Goal: Information Seeking & Learning: Check status

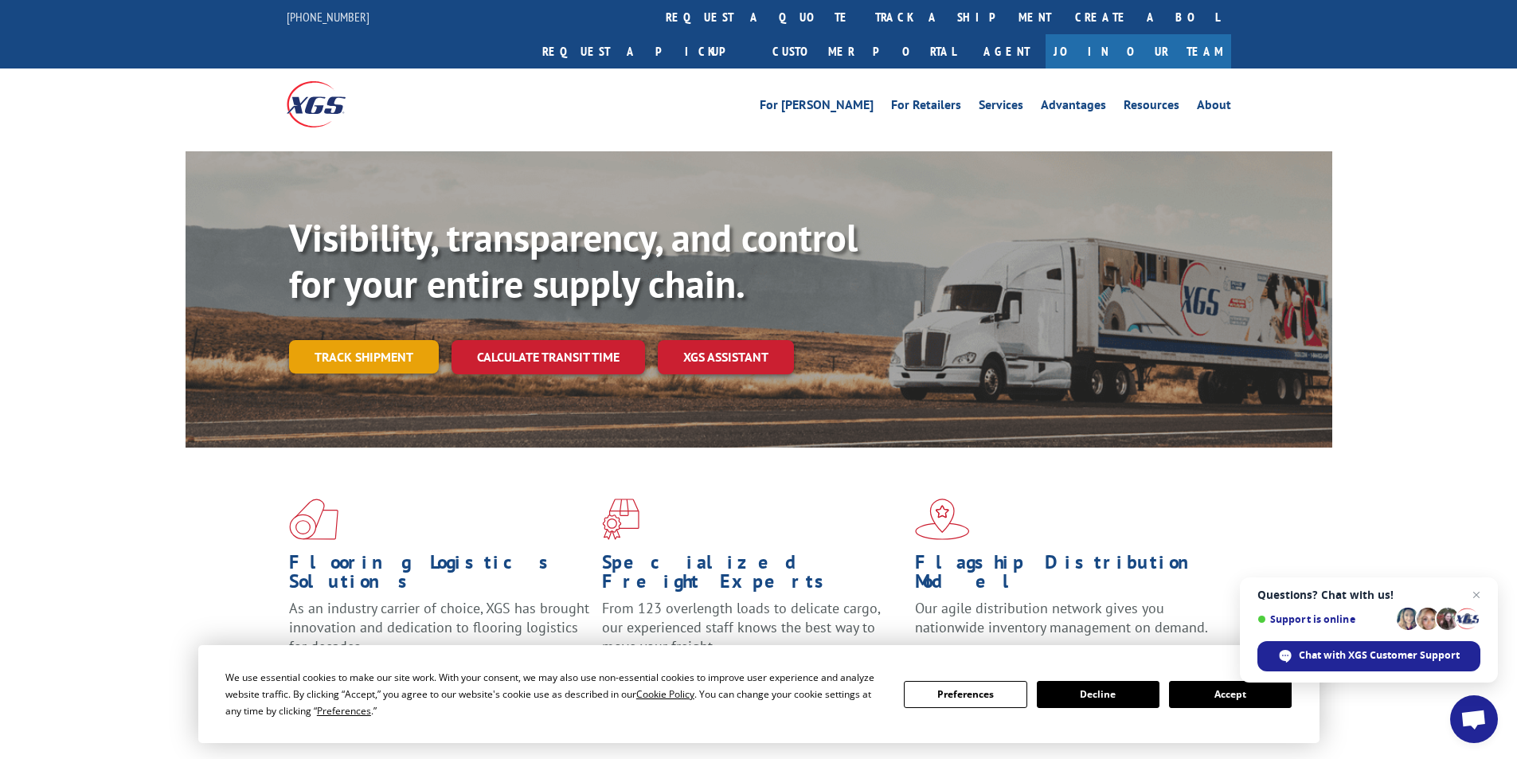
click at [382, 340] on link "Track shipment" at bounding box center [364, 356] width 150 height 33
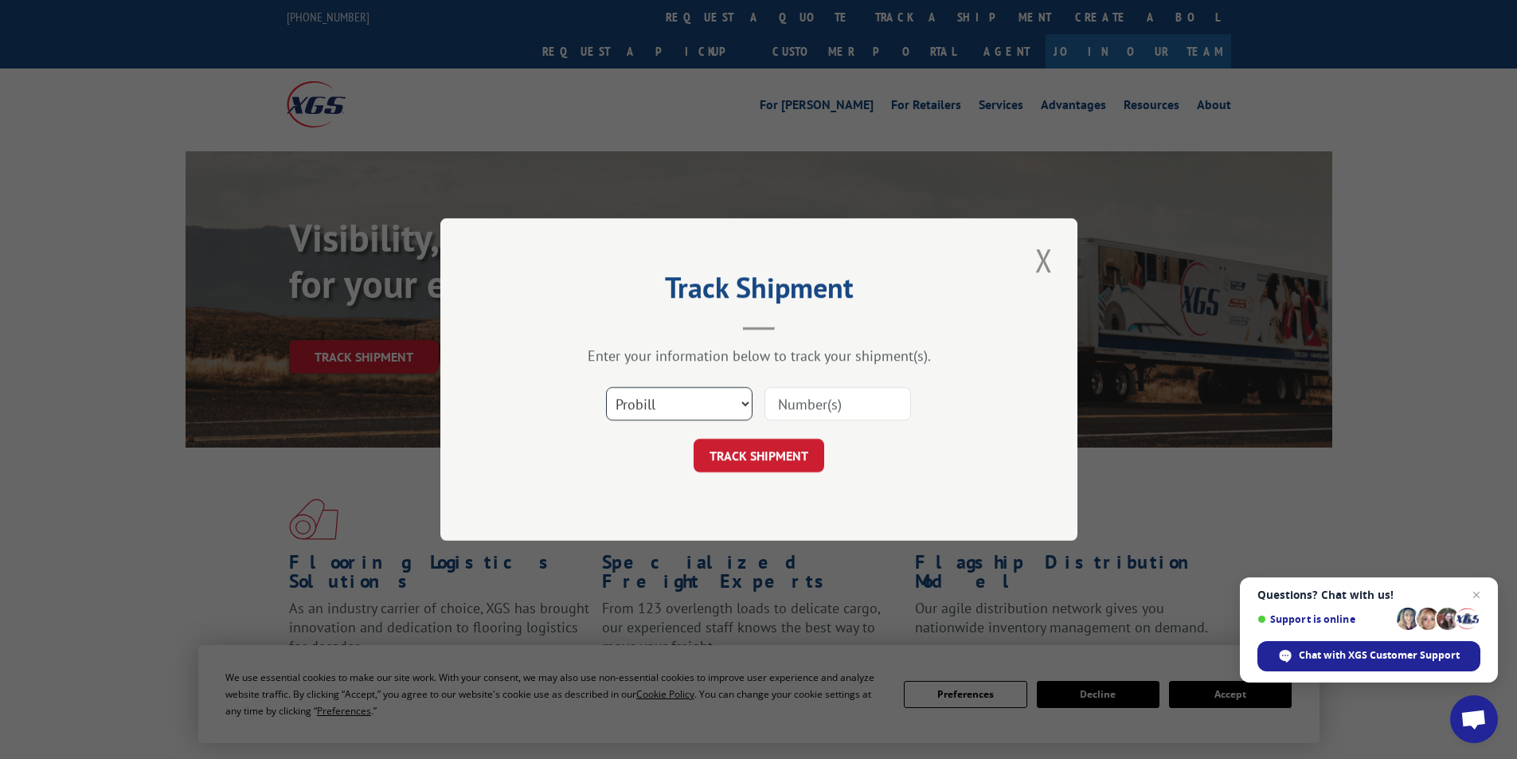
click at [669, 411] on select "Select category... Probill BOL PO" at bounding box center [679, 403] width 146 height 33
select select "bol"
click at [606, 387] on select "Select category... Probill BOL PO" at bounding box center [679, 403] width 146 height 33
click at [818, 405] on input at bounding box center [837, 403] width 146 height 33
type input "5946018"
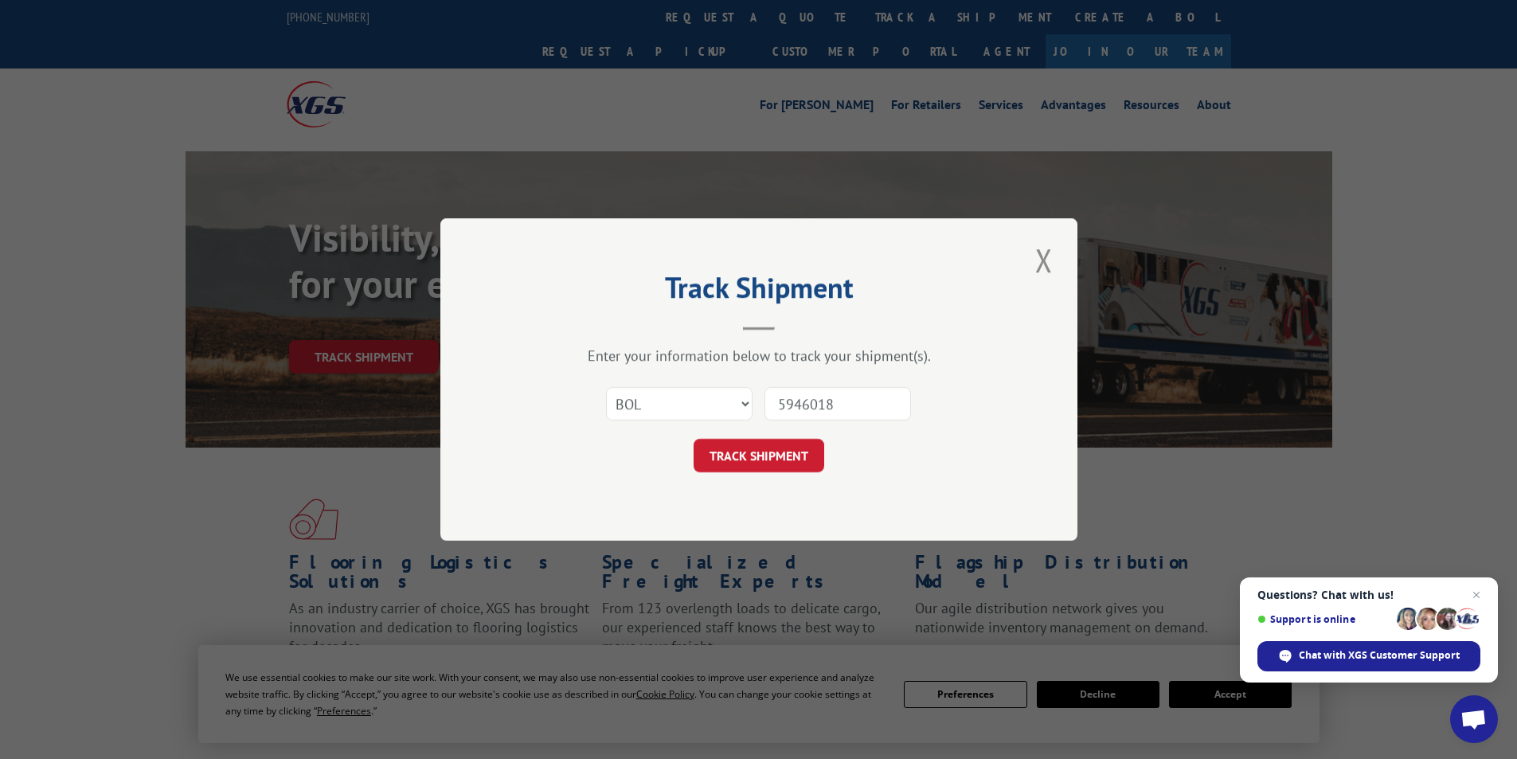
click button "TRACK SHIPMENT" at bounding box center [758, 455] width 131 height 33
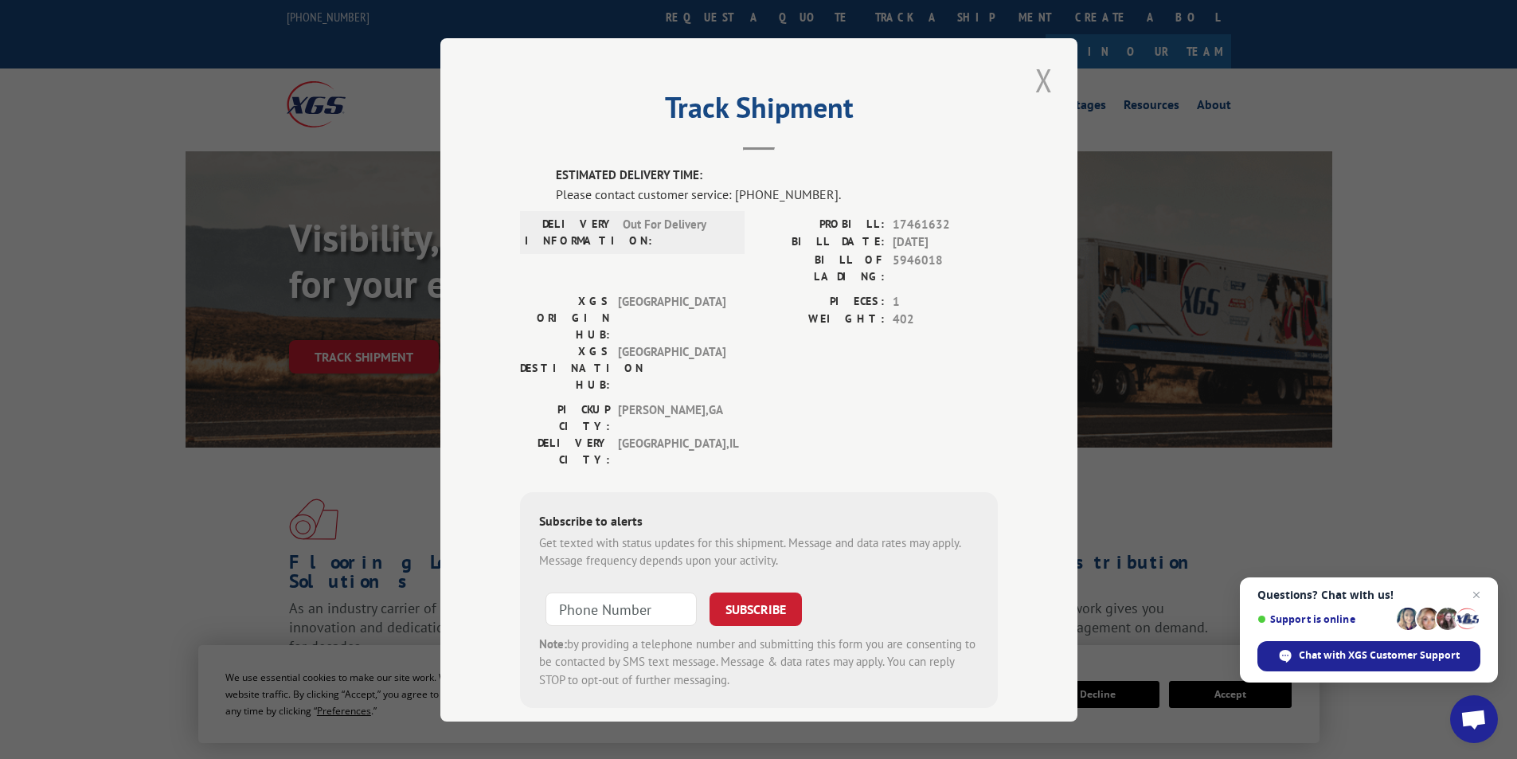
click at [1034, 92] on button "Close modal" at bounding box center [1043, 80] width 27 height 44
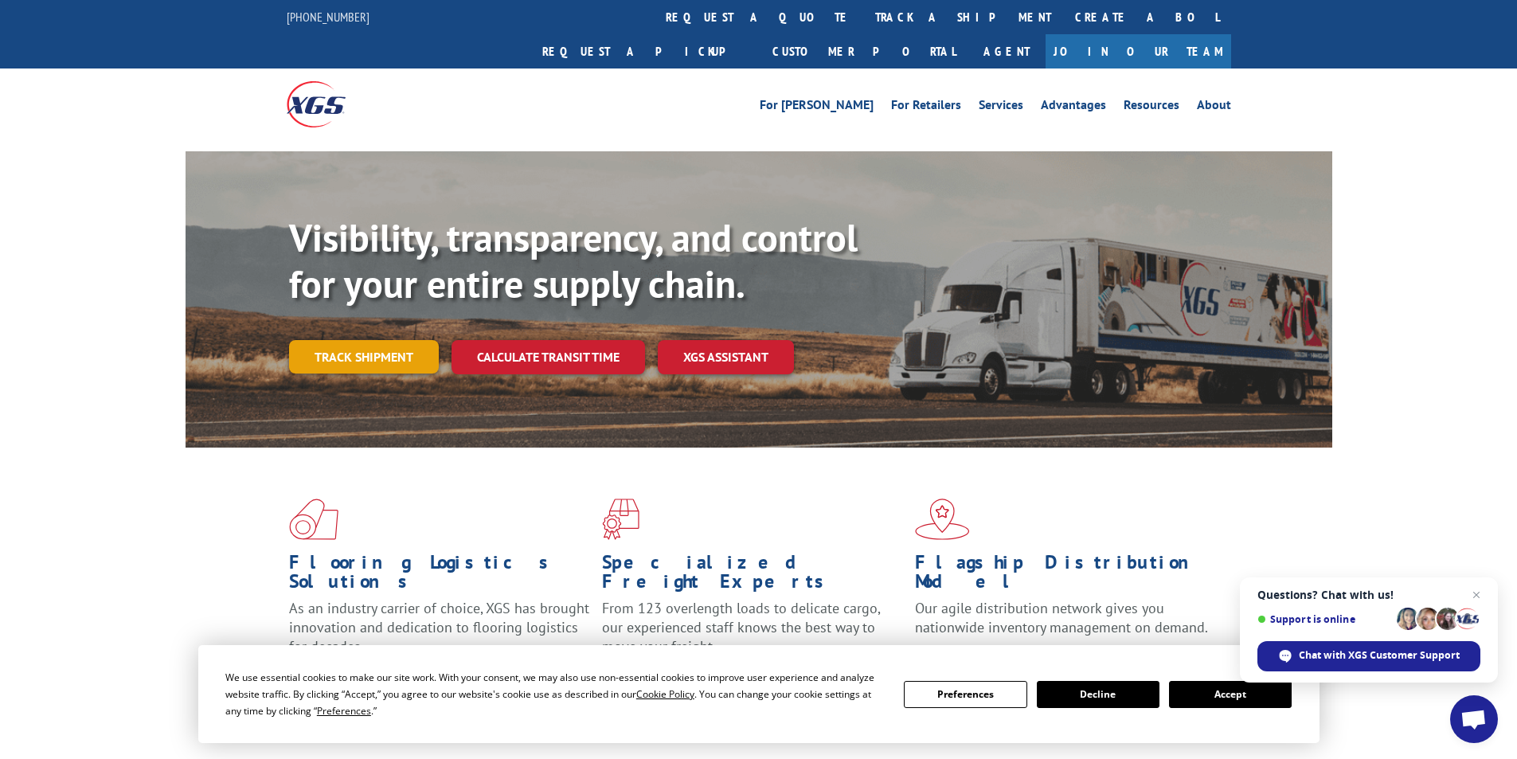
click at [339, 340] on link "Track shipment" at bounding box center [364, 356] width 150 height 33
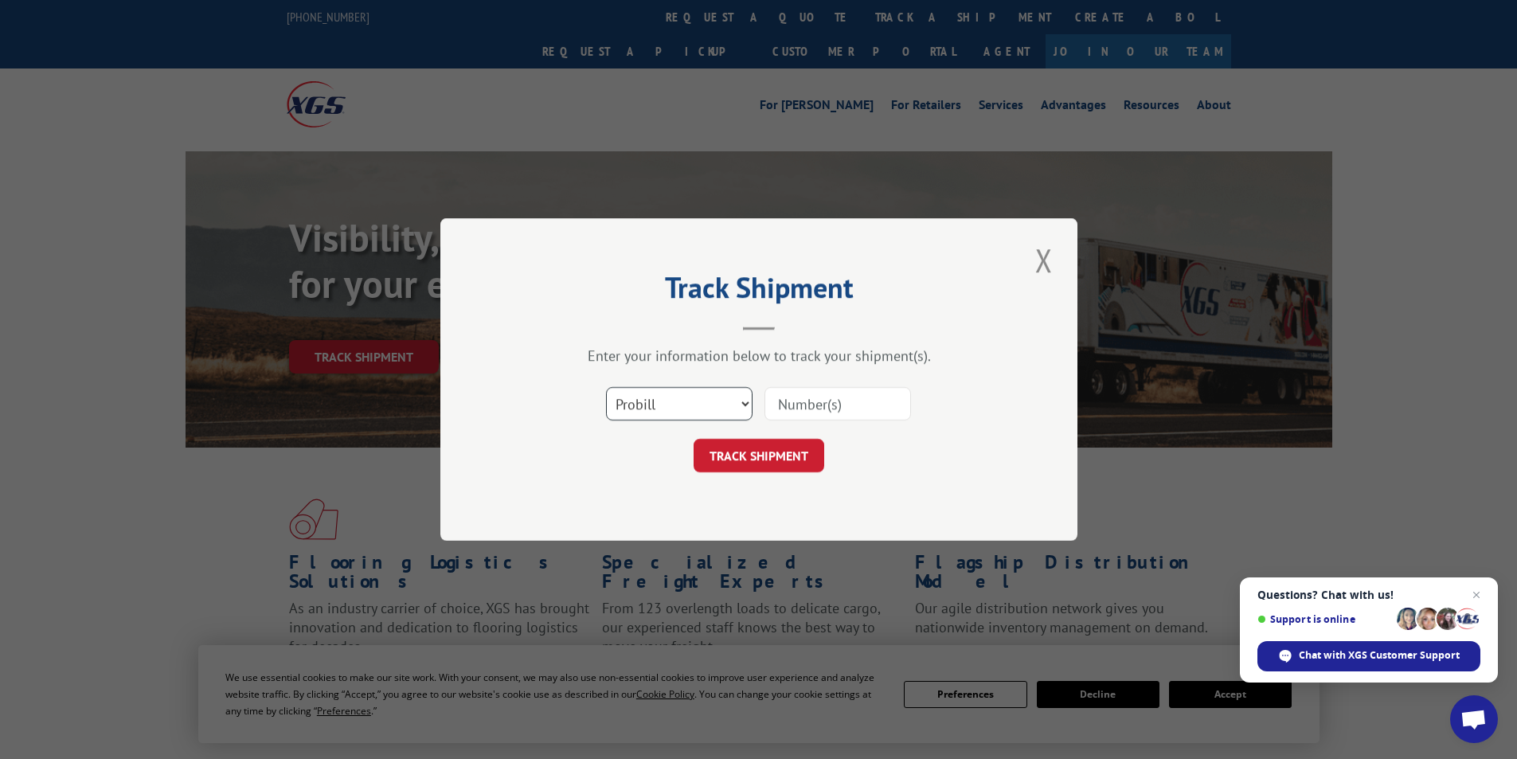
drag, startPoint x: 727, startPoint y: 400, endPoint x: 719, endPoint y: 417, distance: 19.2
click at [727, 400] on select "Select category... Probill BOL PO" at bounding box center [679, 403] width 146 height 33
select select "bol"
click at [606, 387] on select "Select category... Probill BOL PO" at bounding box center [679, 403] width 146 height 33
click at [878, 406] on input at bounding box center [837, 403] width 146 height 33
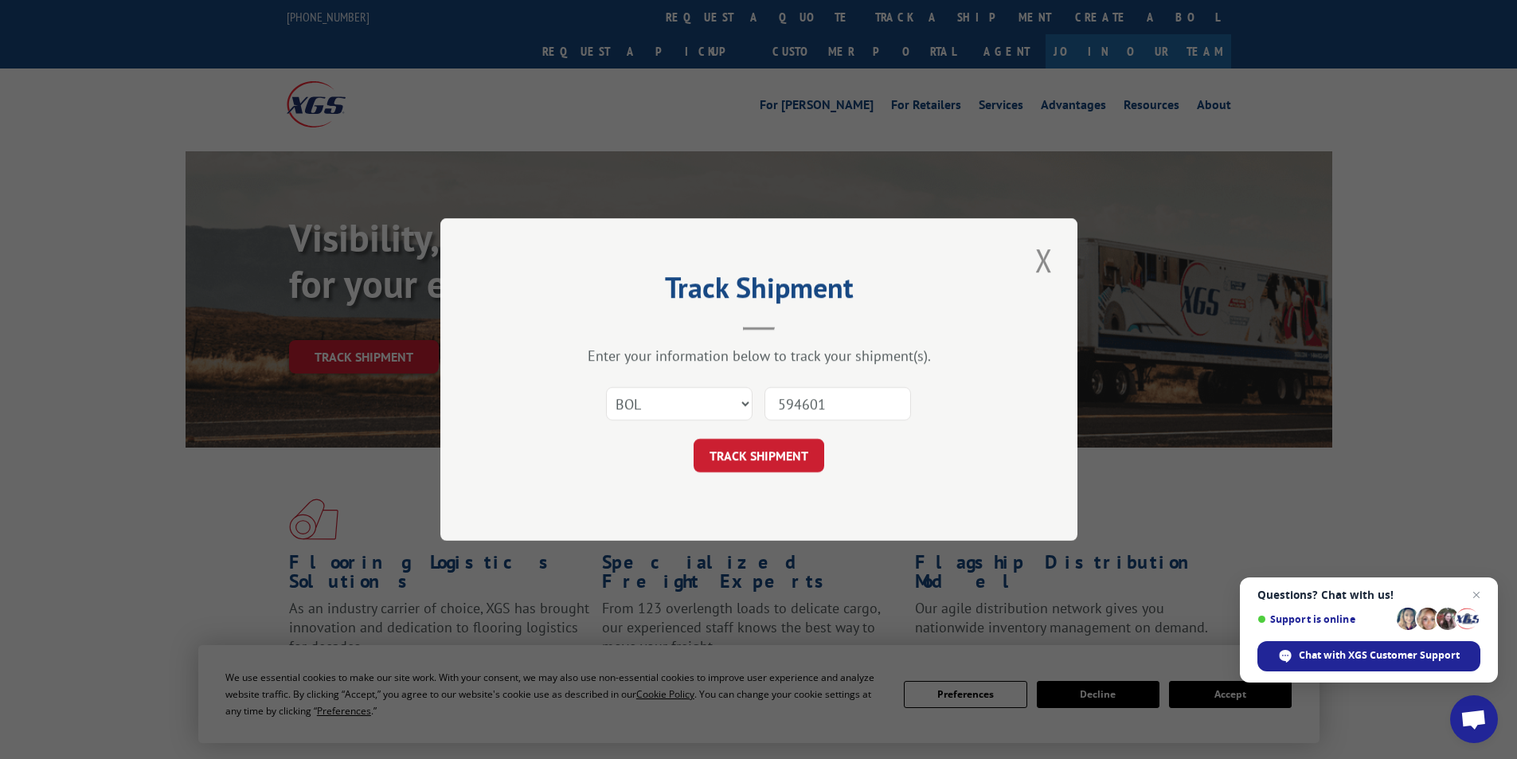
type input "5946018"
click button "TRACK SHIPMENT" at bounding box center [758, 455] width 131 height 33
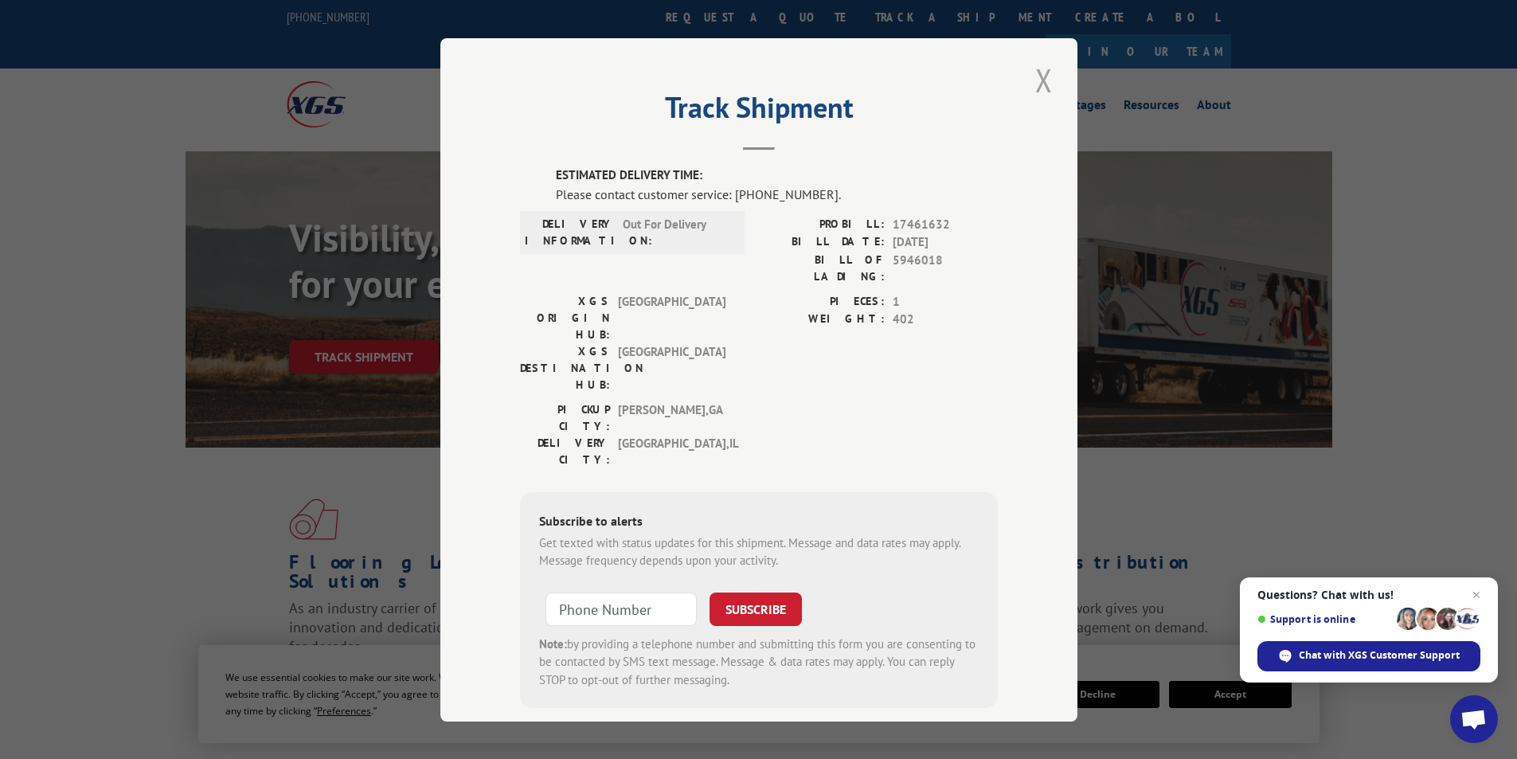
click at [1040, 72] on button "Close modal" at bounding box center [1043, 80] width 27 height 44
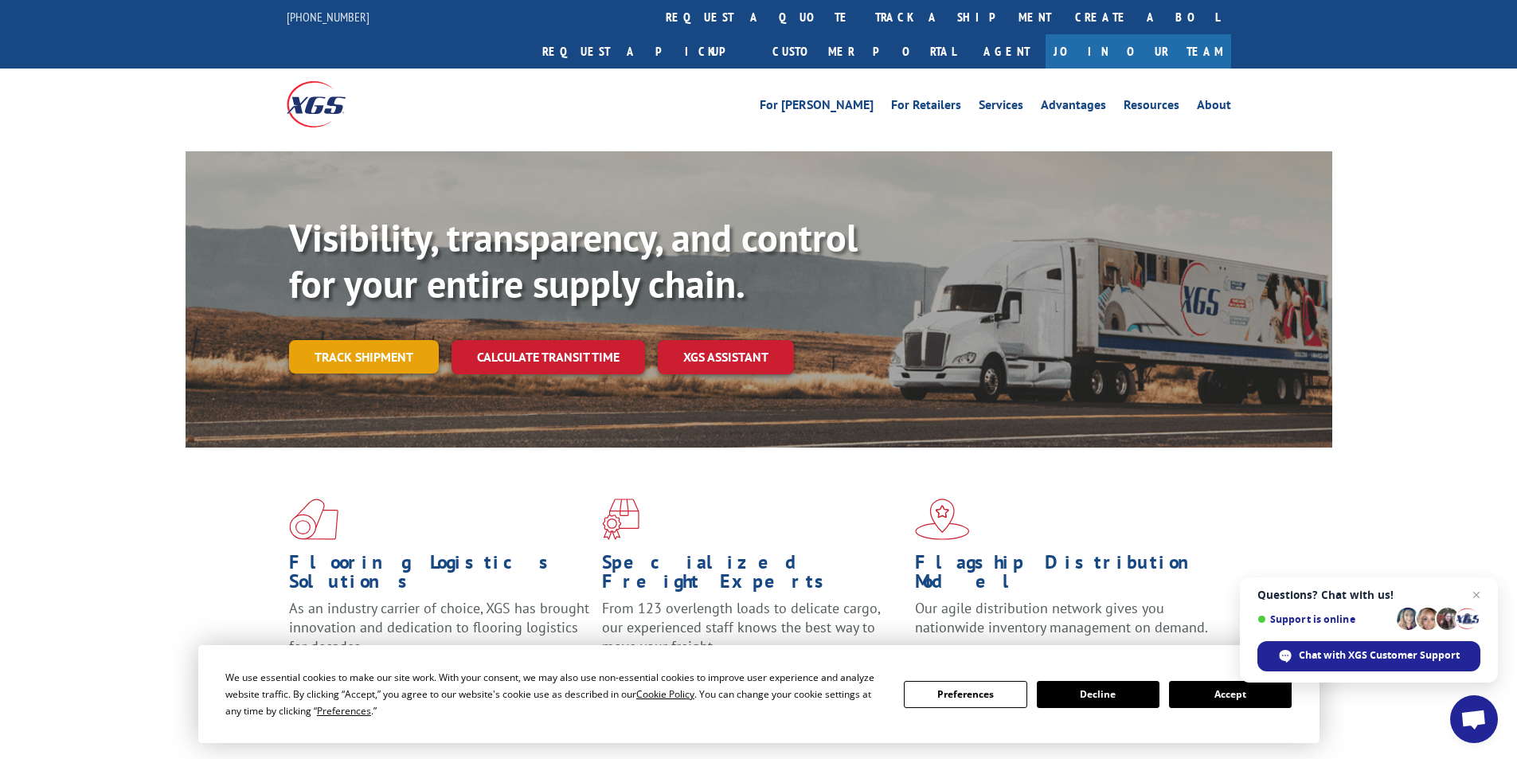
click at [376, 340] on link "Track shipment" at bounding box center [364, 356] width 150 height 33
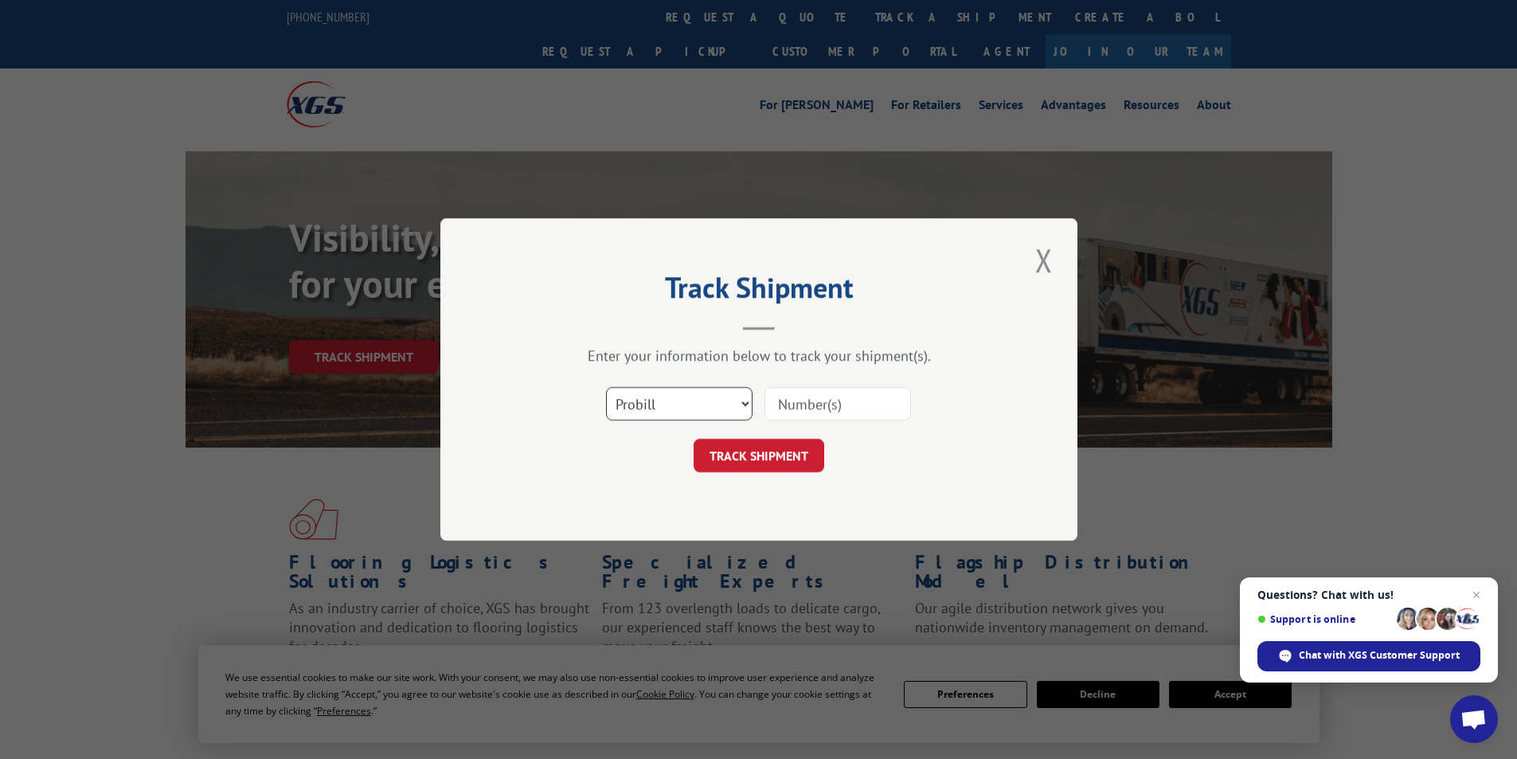
click at [620, 410] on select "Select category... Probill BOL PO" at bounding box center [679, 403] width 146 height 33
select select "bol"
click at [606, 387] on select "Select category... Probill BOL PO" at bounding box center [679, 403] width 146 height 33
click at [833, 400] on input at bounding box center [837, 403] width 146 height 33
paste input "5959830"
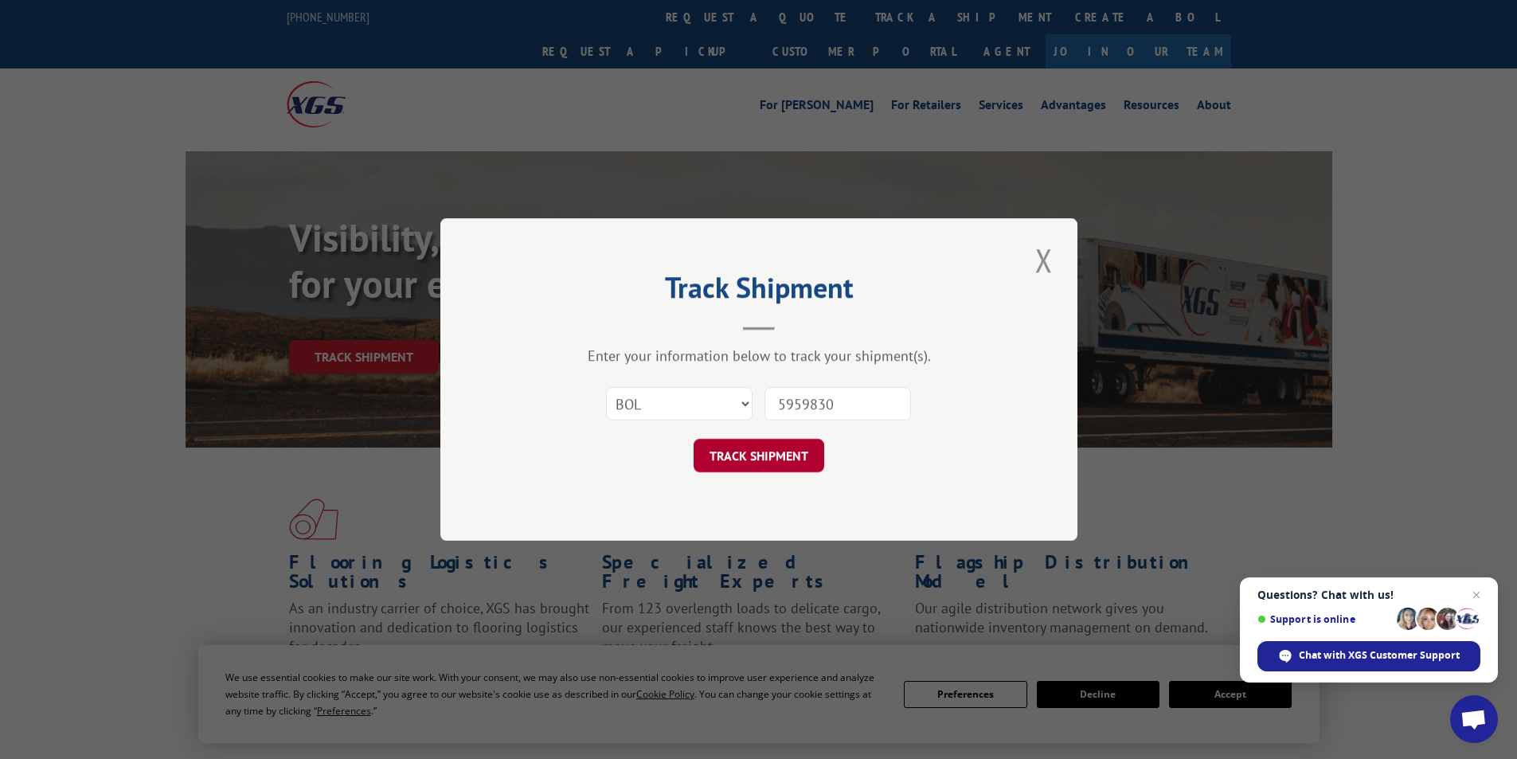
type input "5959830"
click at [806, 450] on button "TRACK SHIPMENT" at bounding box center [758, 455] width 131 height 33
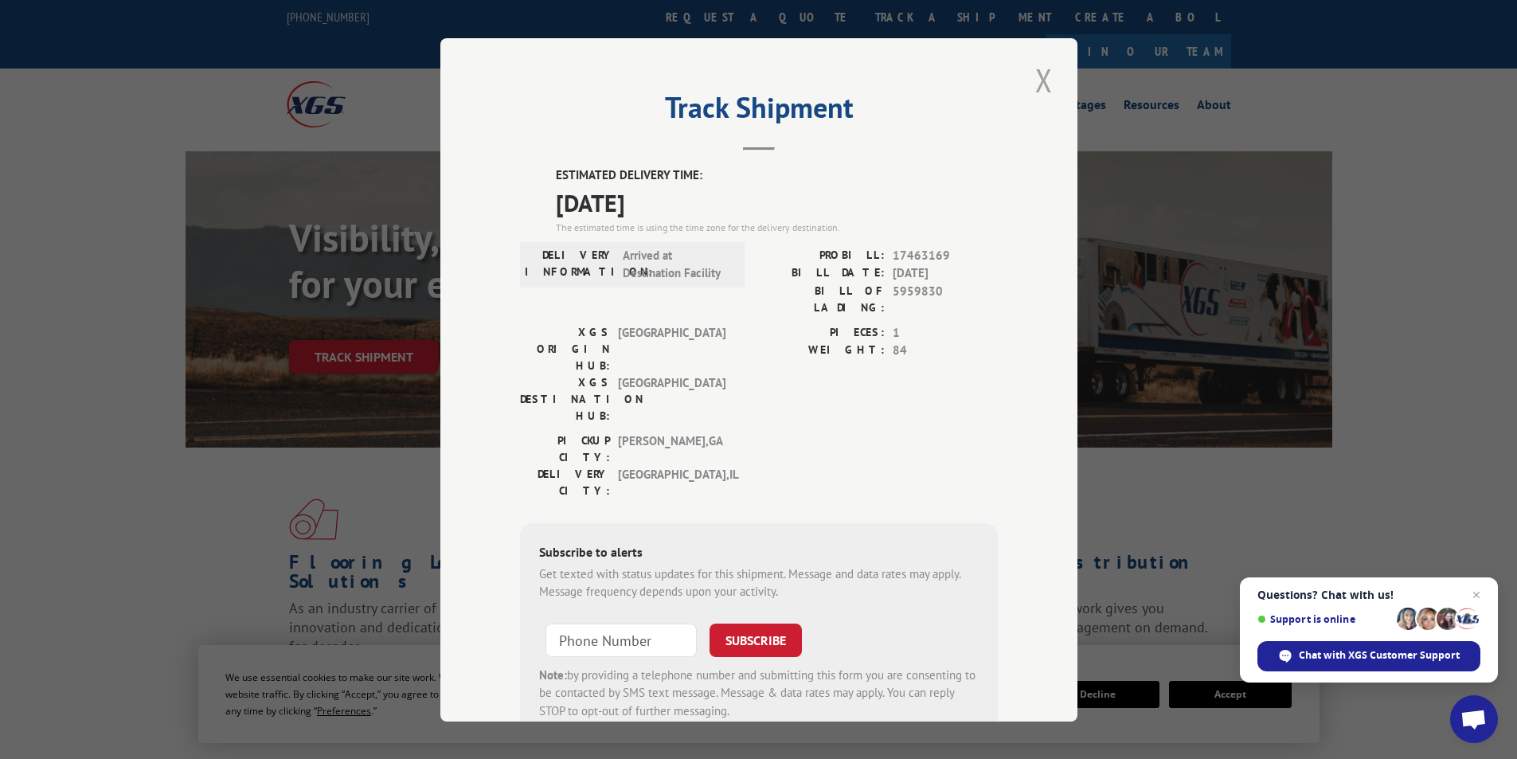
click at [1035, 91] on button "Close modal" at bounding box center [1043, 80] width 27 height 44
